Goal: Information Seeking & Learning: Learn about a topic

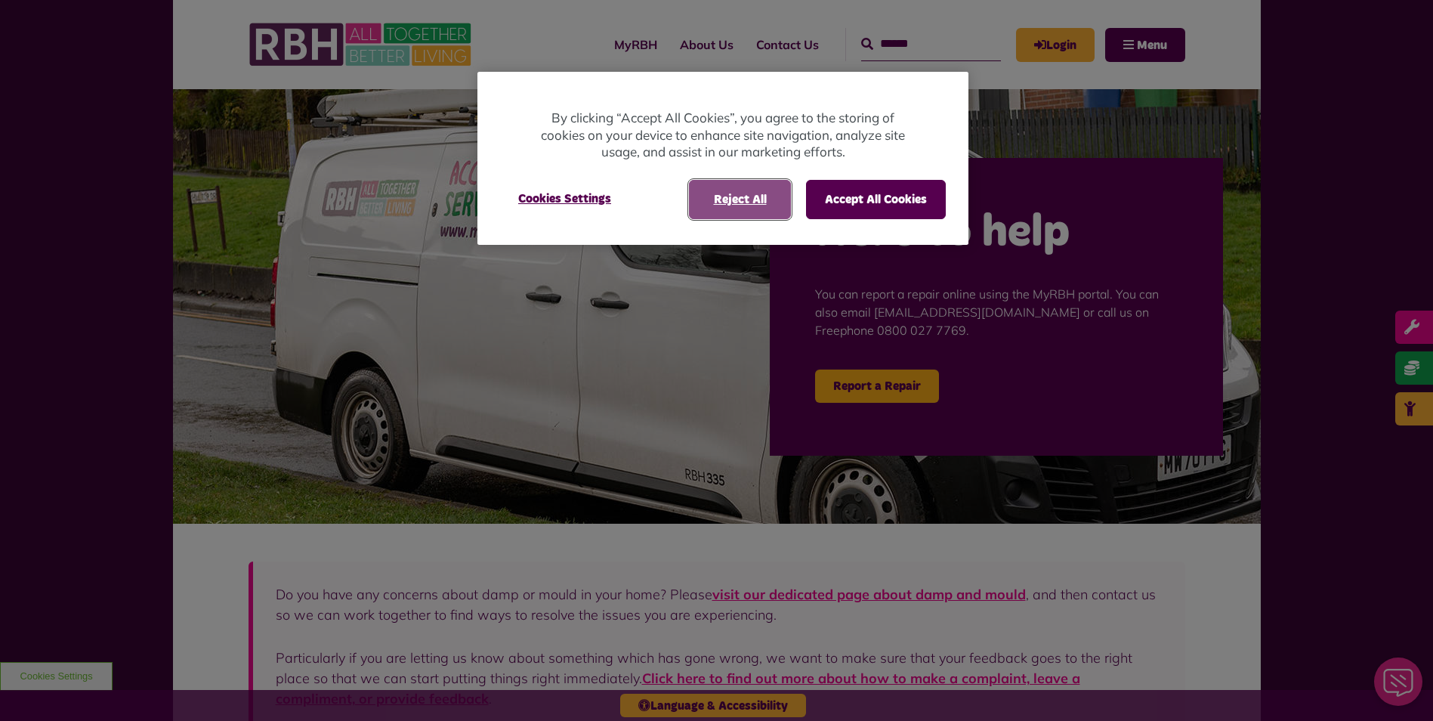
click at [762, 202] on button "Reject All" at bounding box center [740, 199] width 102 height 39
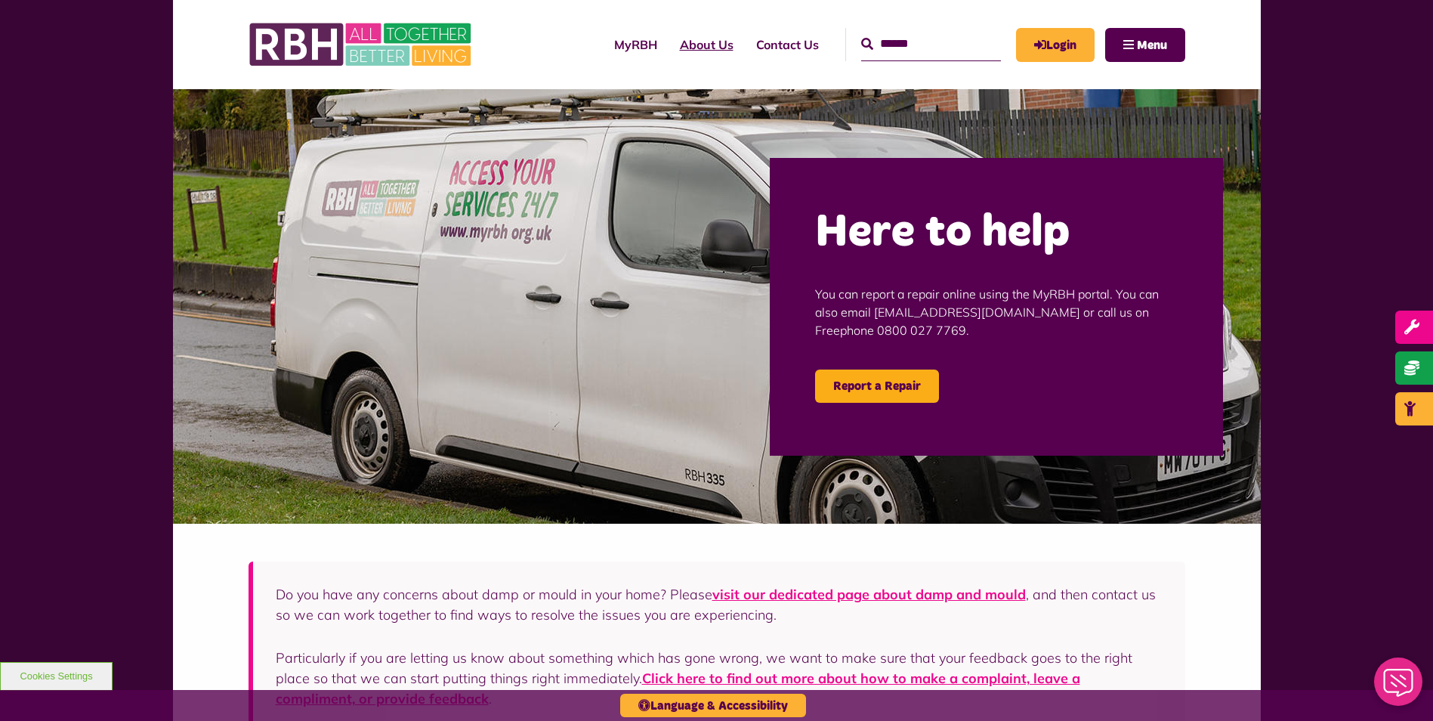
click at [668, 45] on link "About Us" at bounding box center [706, 44] width 76 height 41
